Goal: Find specific page/section: Find specific page/section

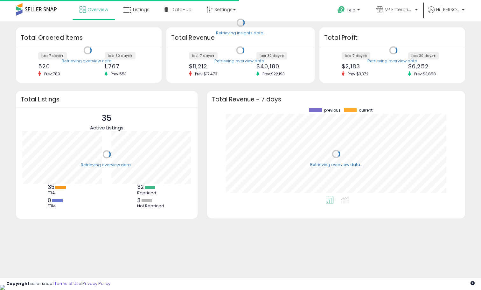
scroll to position [88, 245]
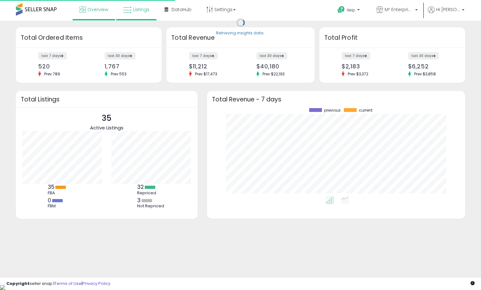
scroll to position [88, 245]
click at [145, 10] on span "Listings" at bounding box center [141, 9] width 17 height 6
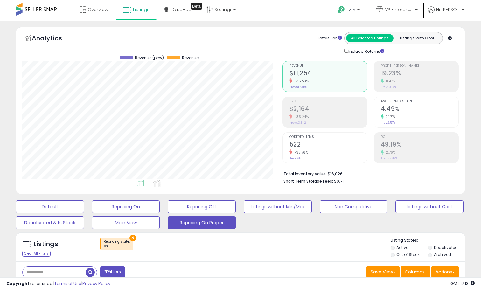
scroll to position [130, 260]
click at [168, 45] on div "Analytics Totals For All Selected Listings Listings With Cost Include Returns" at bounding box center [240, 43] width 436 height 23
